Goal: Entertainment & Leisure: Browse casually

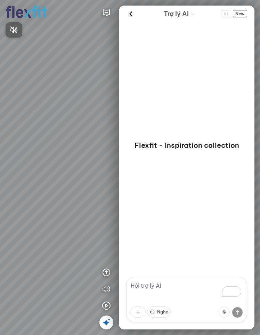
click at [49, 141] on div at bounding box center [130, 167] width 260 height 335
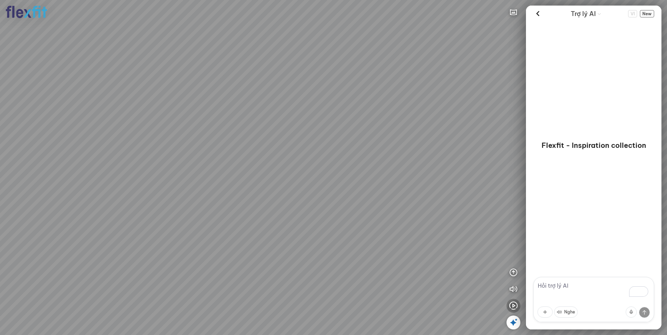
click at [259, 305] on icon "button" at bounding box center [513, 305] width 8 height 8
